Goal: Information Seeking & Learning: Find specific page/section

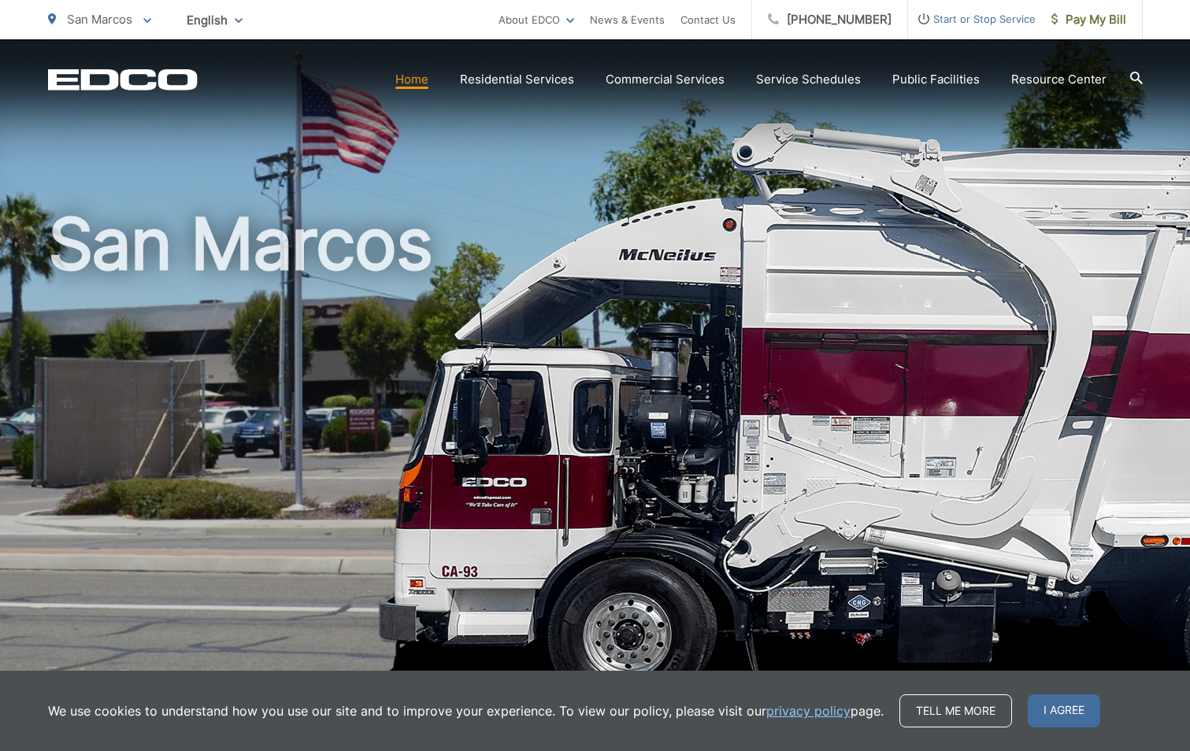
click at [428, 80] on link "Home" at bounding box center [411, 79] width 33 height 19
click at [1134, 78] on icon at bounding box center [1136, 78] width 13 height 13
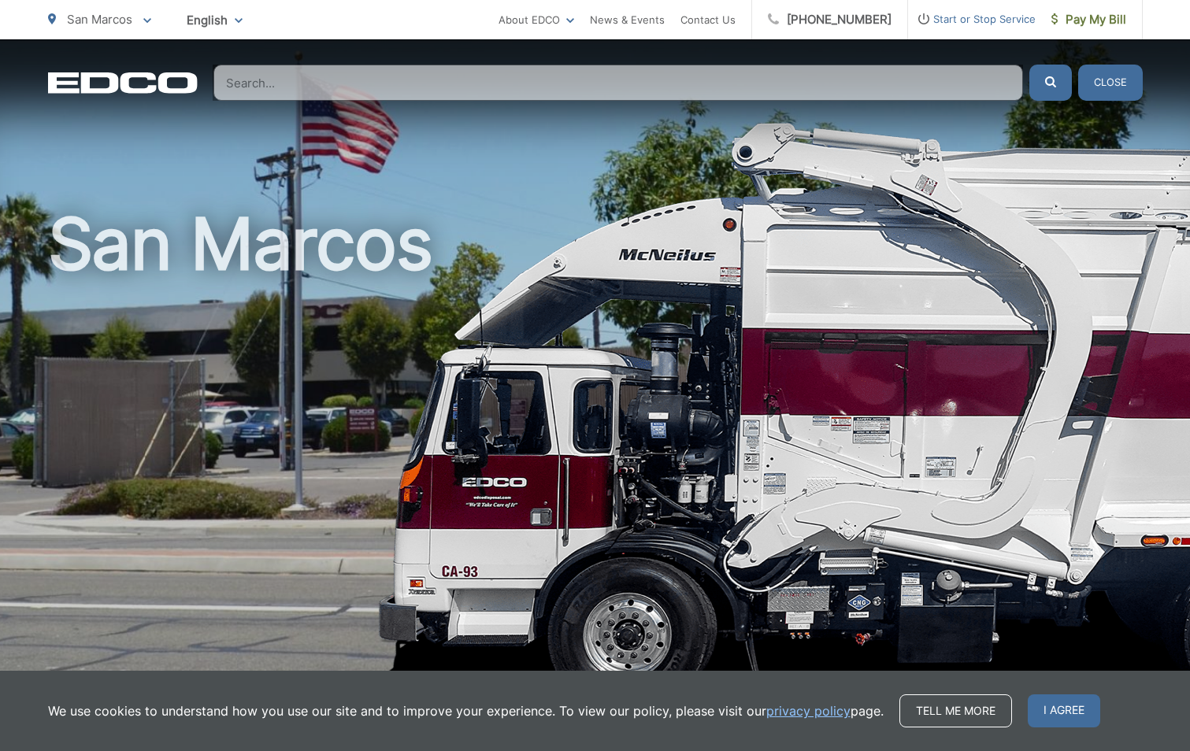
click at [512, 194] on div "San Marcos" at bounding box center [595, 363] width 1094 height 649
drag, startPoint x: 1090, startPoint y: 16, endPoint x: 998, endPoint y: 86, distance: 115.7
click at [1090, 16] on span "Pay My Bill" at bounding box center [1088, 19] width 75 height 19
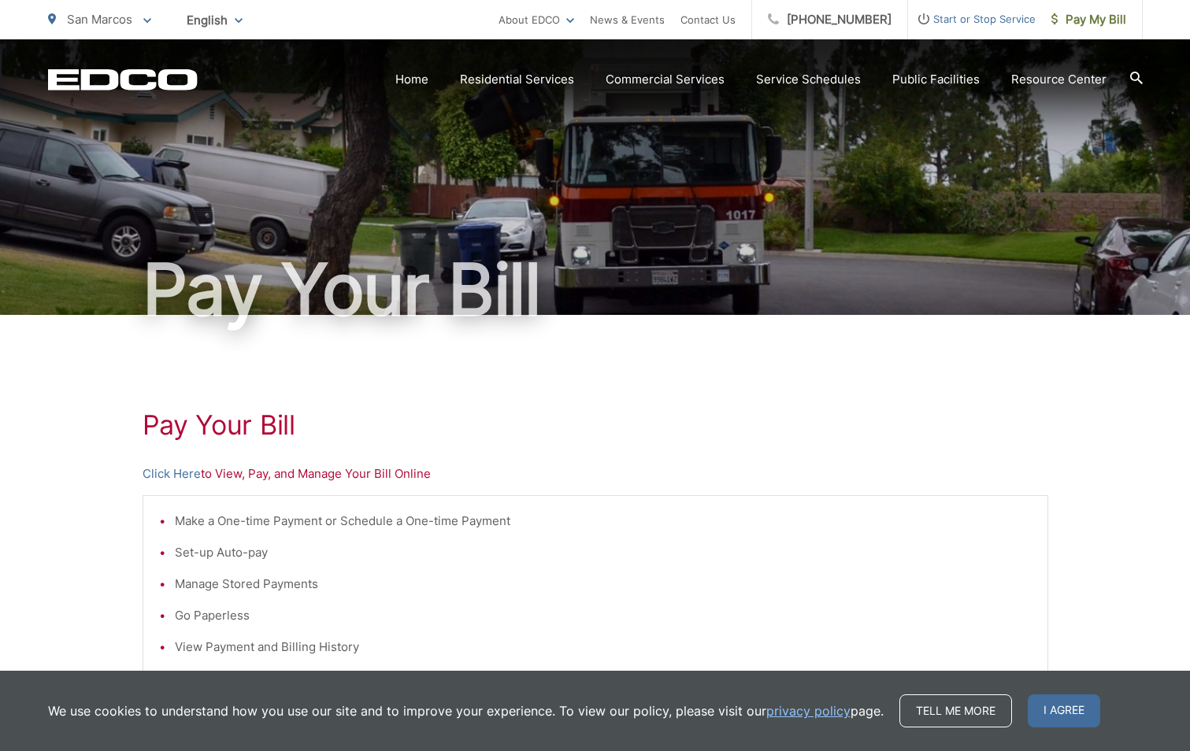
click at [1122, 73] on section "Home Residential Services Curbside Pickup Recycling Organic Recycling Trash Hou…" at bounding box center [670, 80] width 945 height 30
click at [1128, 74] on section "Home Residential Services Curbside Pickup Recycling Organic Recycling Trash Hou…" at bounding box center [670, 80] width 945 height 30
click at [1134, 75] on icon at bounding box center [1136, 78] width 13 height 13
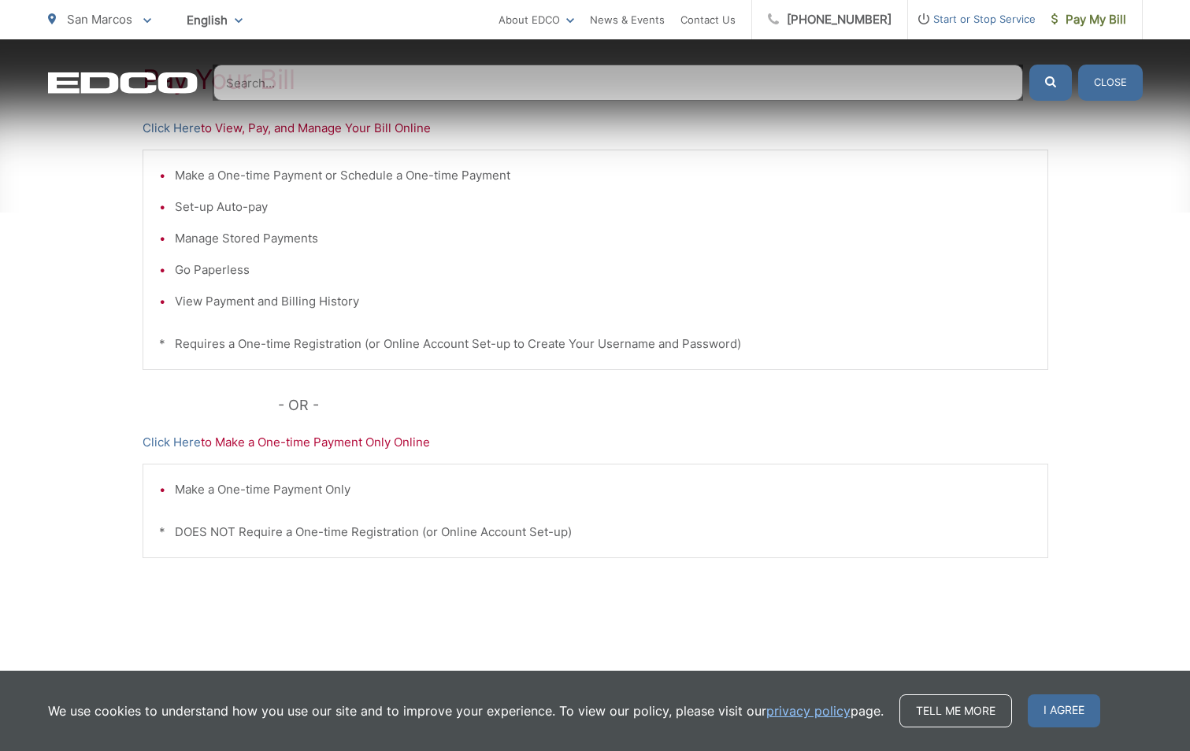
scroll to position [368, 0]
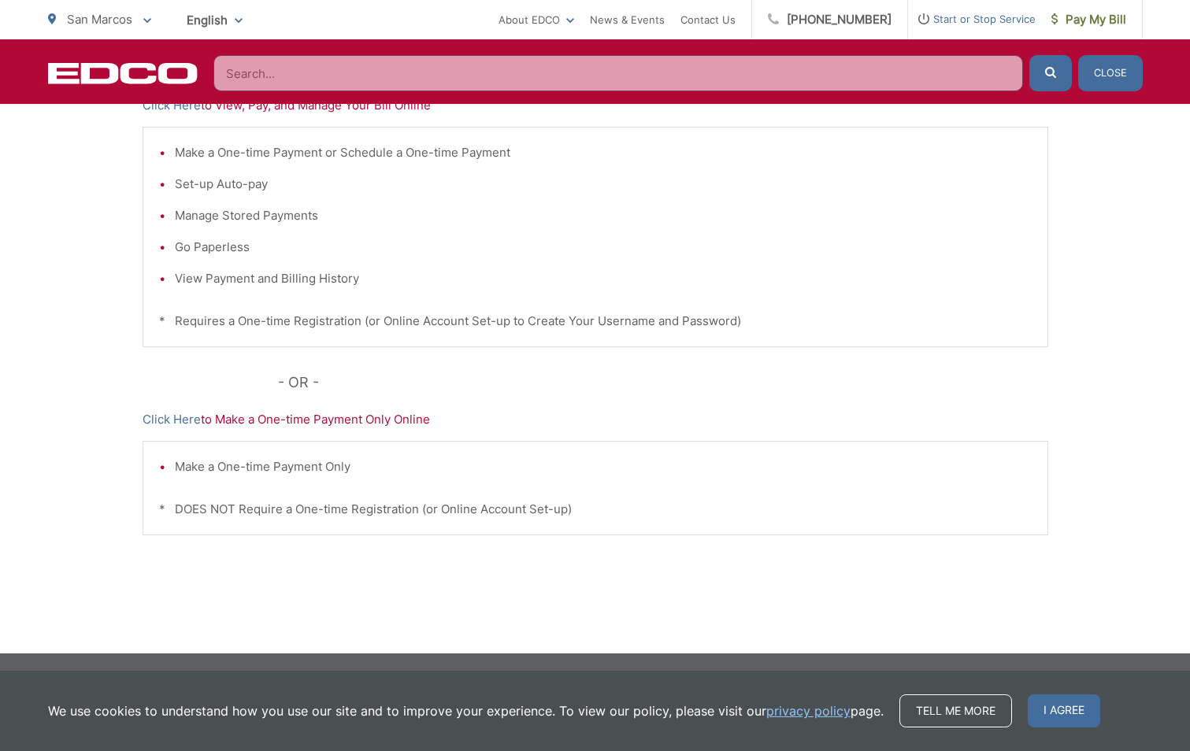
click at [289, 83] on input "Search" at bounding box center [617, 73] width 809 height 36
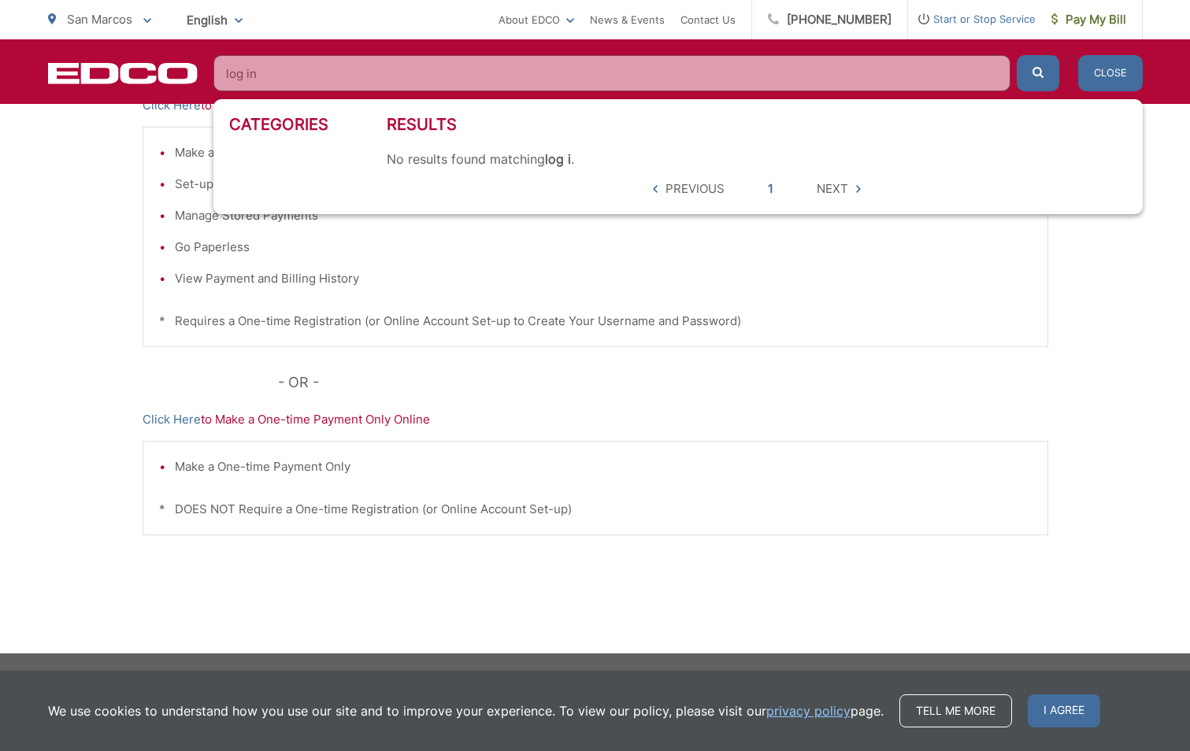
type input "log in"
click at [1016, 55] on button "submit" at bounding box center [1037, 73] width 43 height 36
drag, startPoint x: 837, startPoint y: 189, endPoint x: 823, endPoint y: 187, distance: 13.5
click at [838, 190] on span "Next" at bounding box center [831, 188] width 31 height 19
click at [557, 164] on strong "log in" at bounding box center [561, 159] width 33 height 16
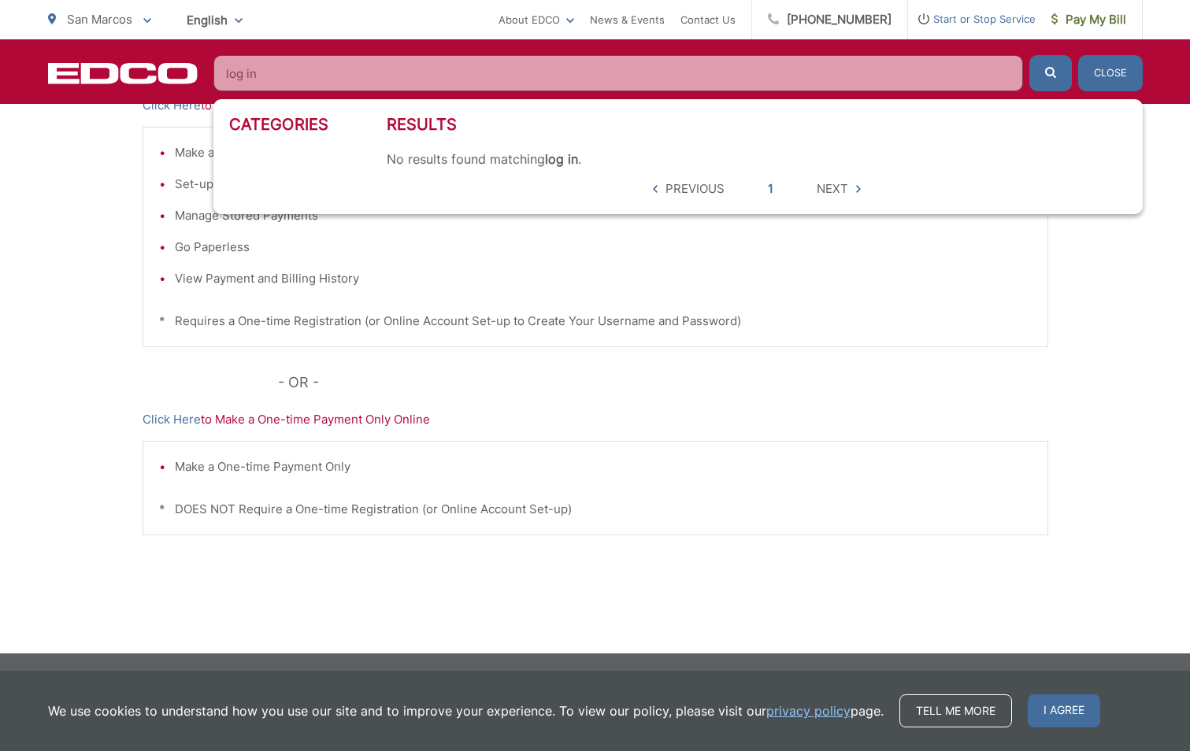
click at [860, 188] on ul "Previous 1 Next" at bounding box center [757, 188] width 216 height 19
click at [777, 302] on div "Make a One-time Payment or Schedule a One-time Payment Set-up Auto-pay Manage S…" at bounding box center [594, 237] width 905 height 220
click at [168, 424] on link "Click Here" at bounding box center [171, 419] width 58 height 19
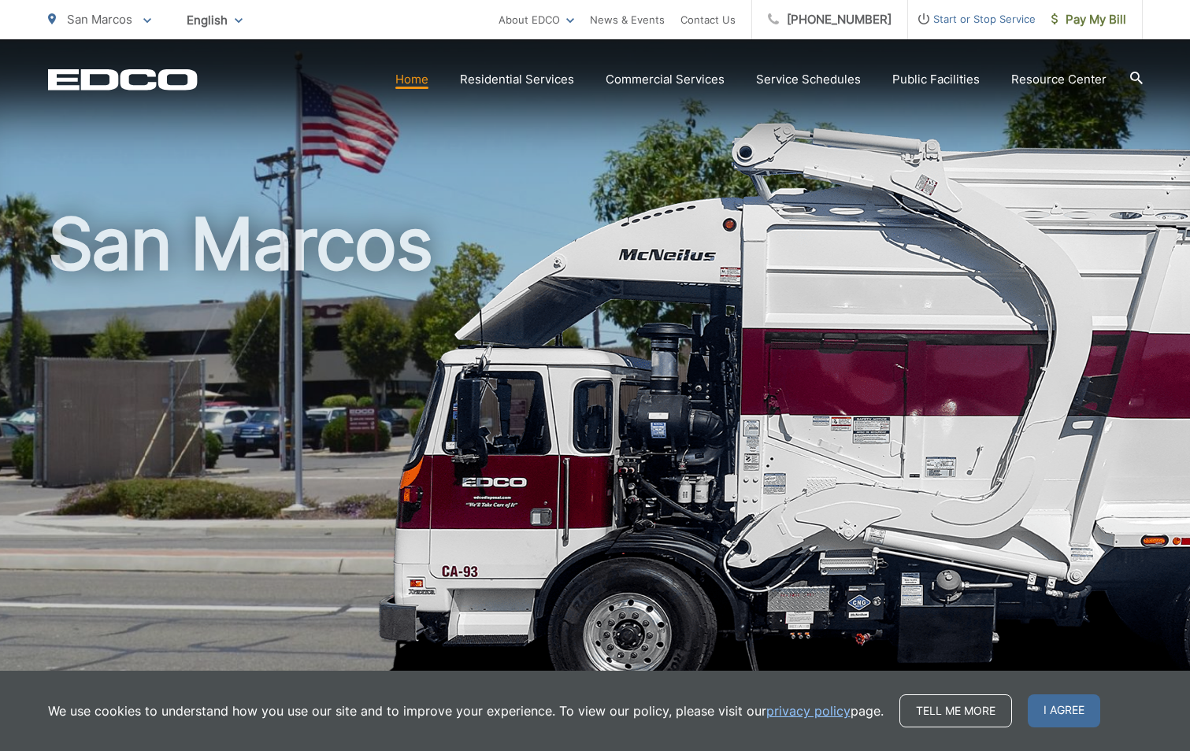
click at [420, 77] on link "Home" at bounding box center [411, 79] width 33 height 19
click at [1053, 716] on span "I agree" at bounding box center [1063, 710] width 72 height 33
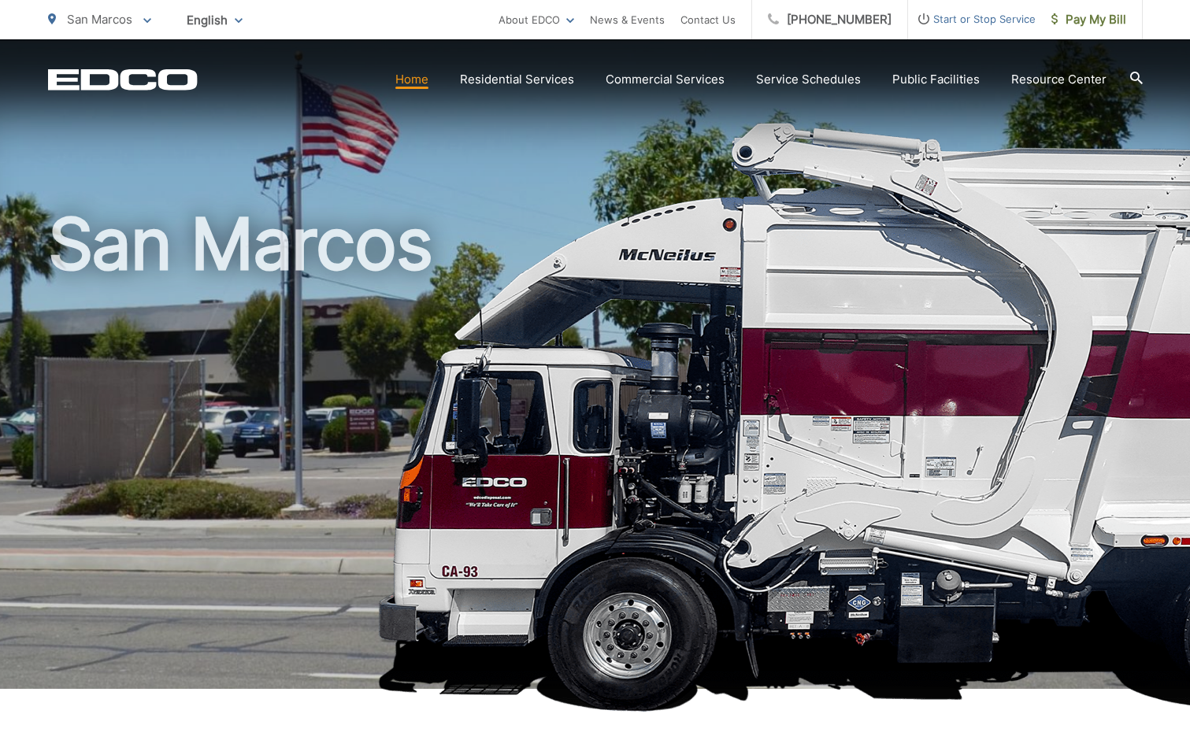
click at [1132, 74] on icon at bounding box center [1136, 78] width 13 height 13
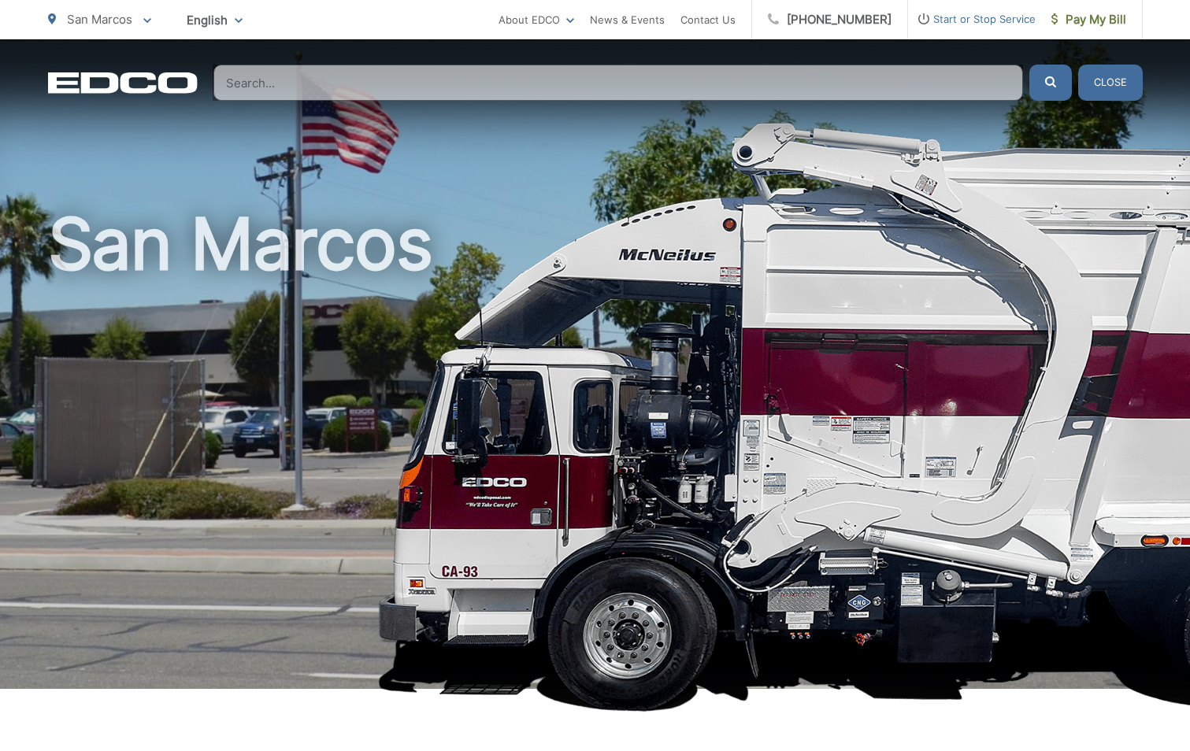
click at [455, 86] on input "Search" at bounding box center [617, 83] width 809 height 36
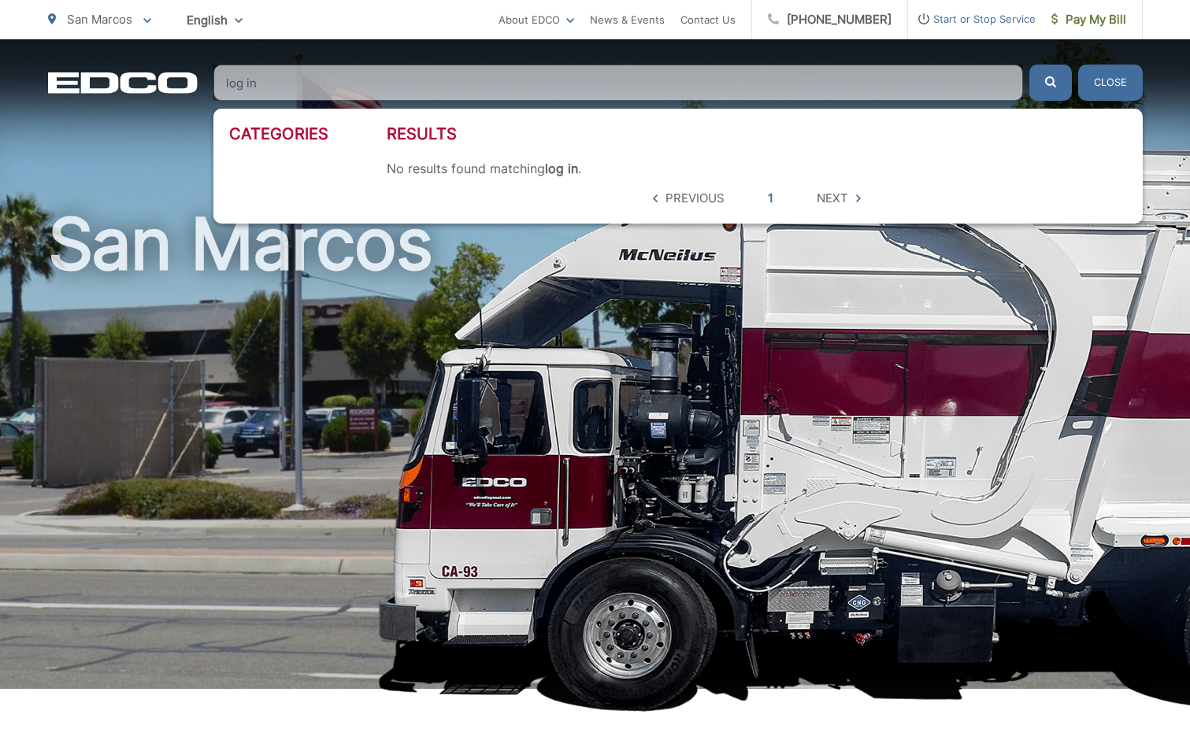
type input "log in"
click at [1029, 65] on button "submit" at bounding box center [1050, 83] width 43 height 36
click at [561, 324] on h1 "San Marcos" at bounding box center [595, 454] width 1094 height 498
click at [1115, 77] on button "Close" at bounding box center [1110, 83] width 65 height 36
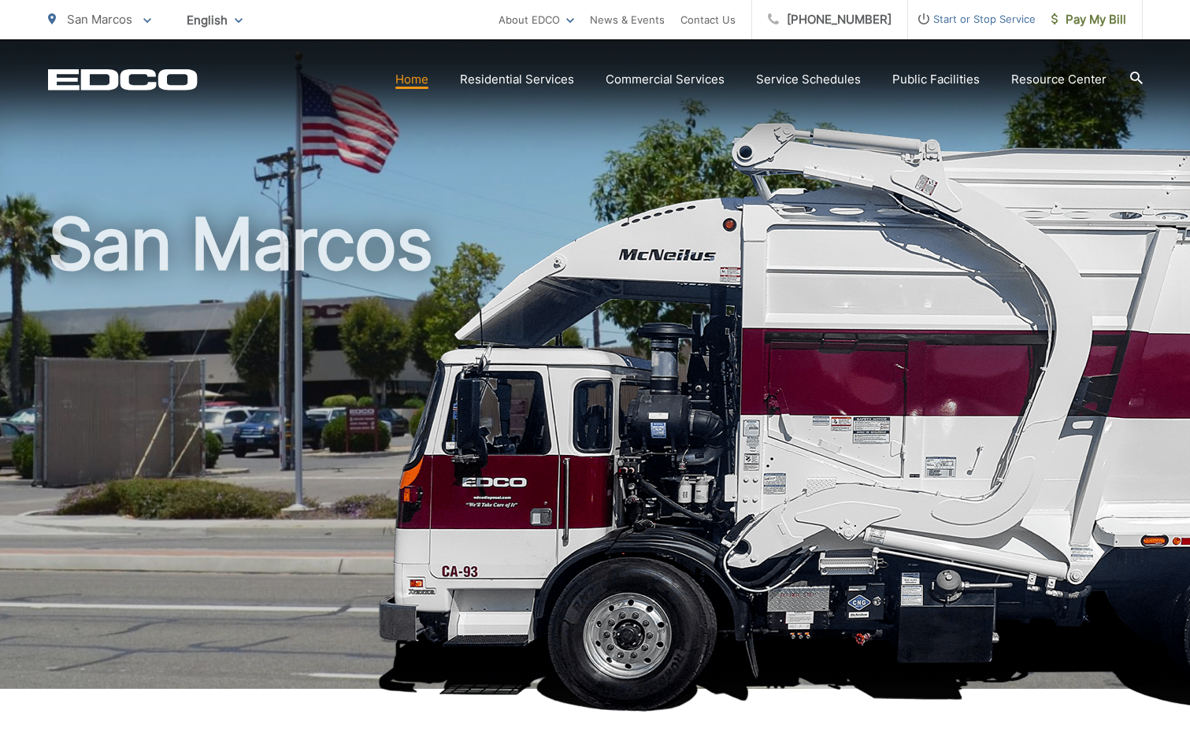
click at [434, 416] on h1 "San Marcos" at bounding box center [595, 454] width 1094 height 498
